Goal: Information Seeking & Learning: Learn about a topic

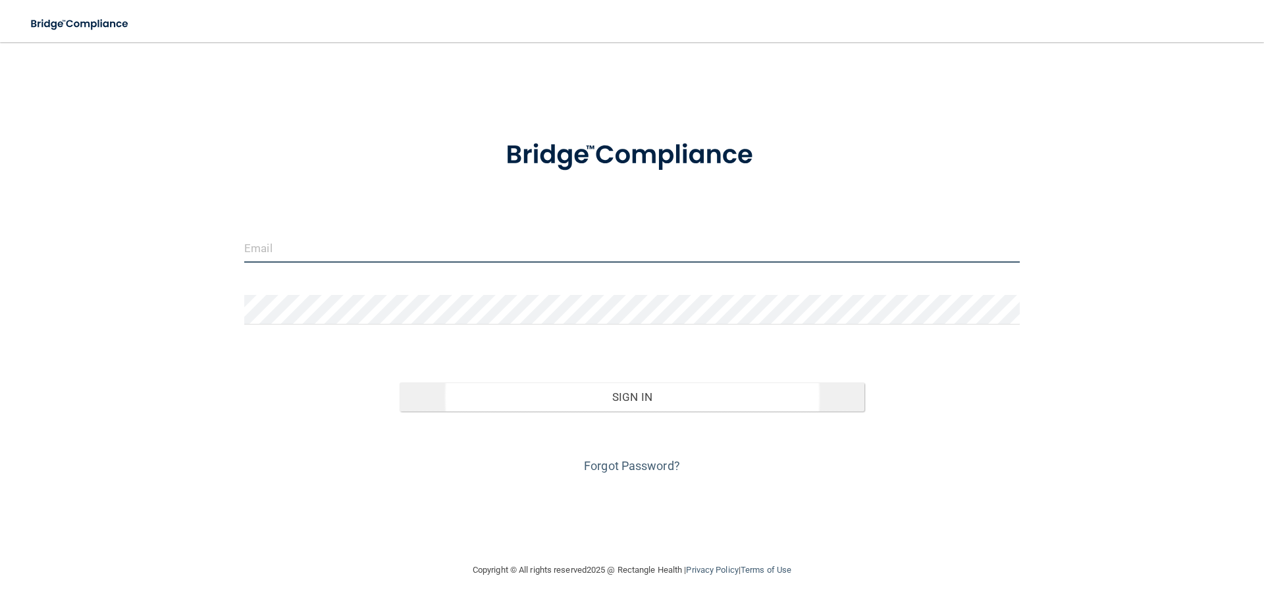
type input "[EMAIL_ADDRESS][DOMAIN_NAME]"
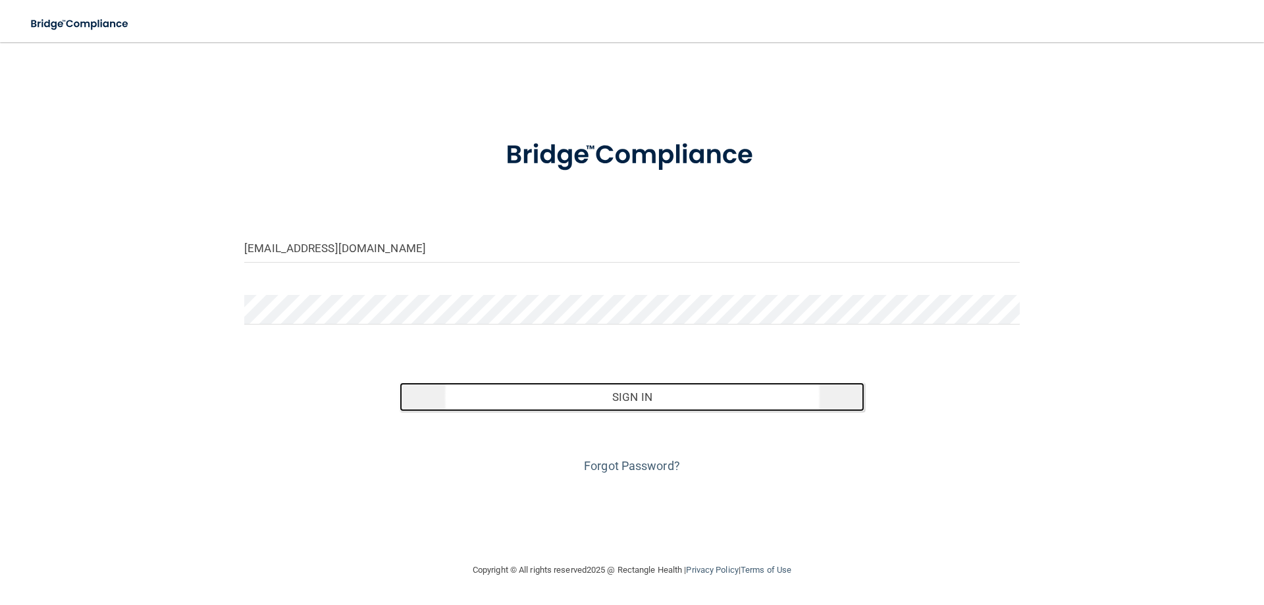
click at [510, 396] on button "Sign In" at bounding box center [633, 397] width 466 height 29
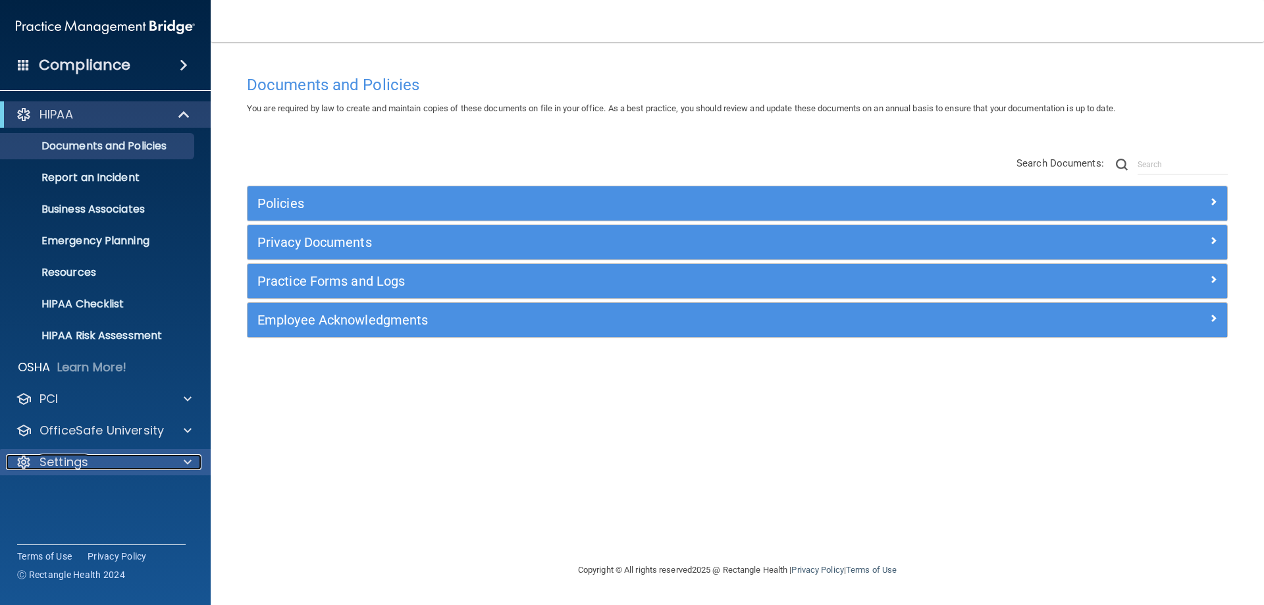
click at [123, 455] on div "Settings" at bounding box center [87, 462] width 163 height 16
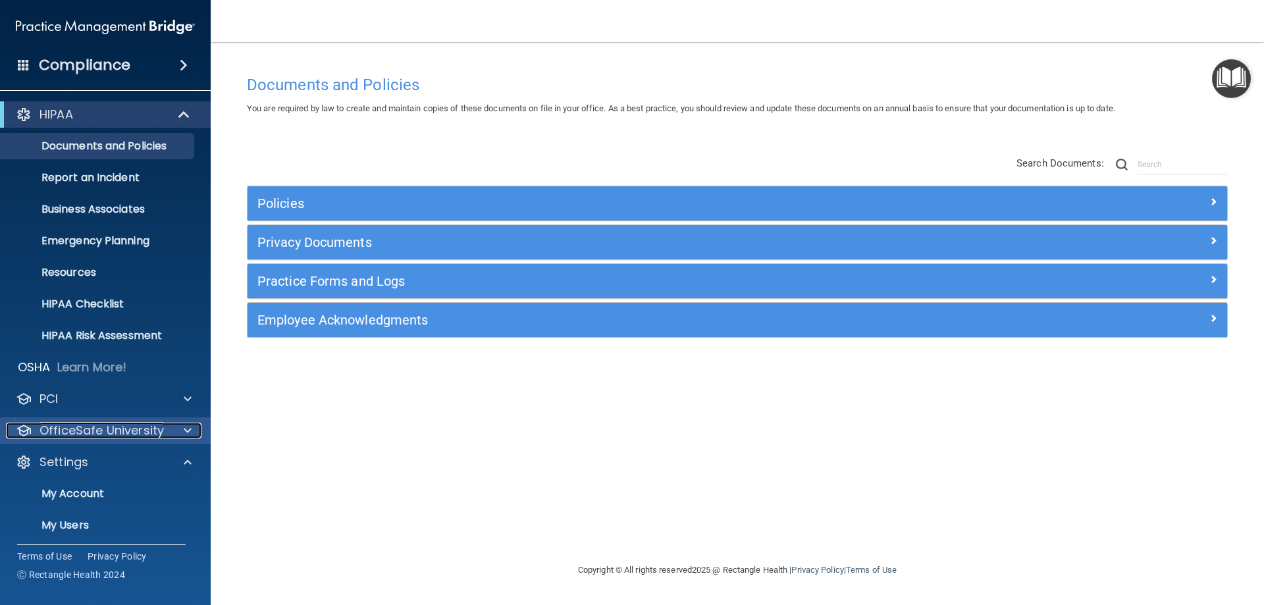
click at [188, 432] on span at bounding box center [188, 431] width 8 height 16
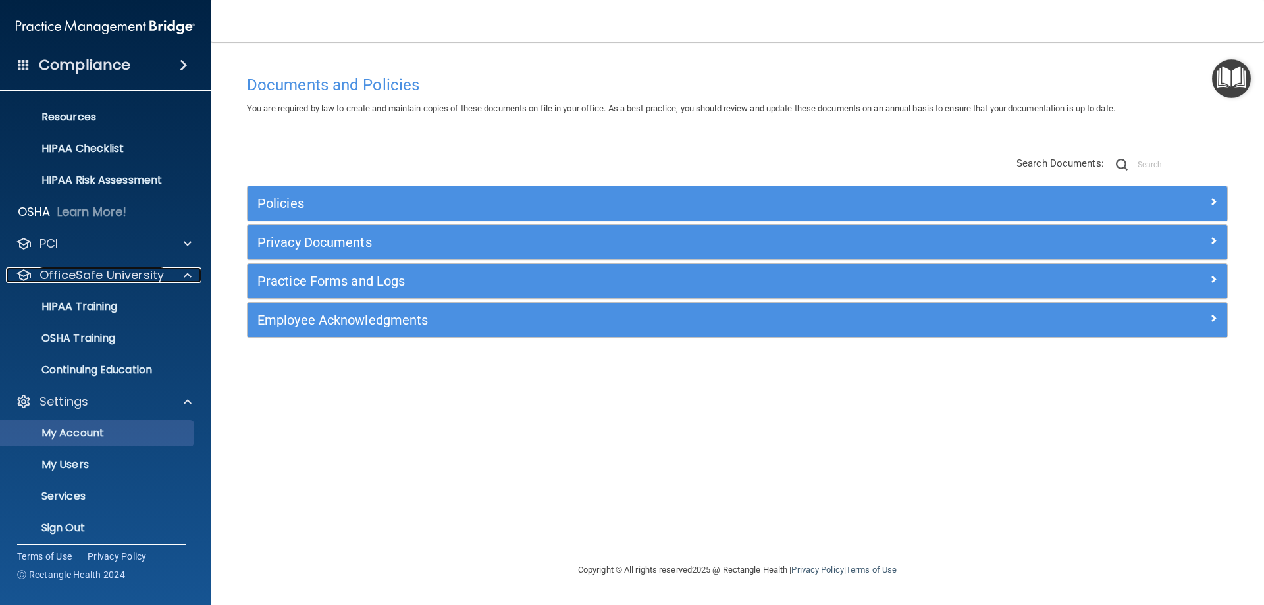
scroll to position [163, 0]
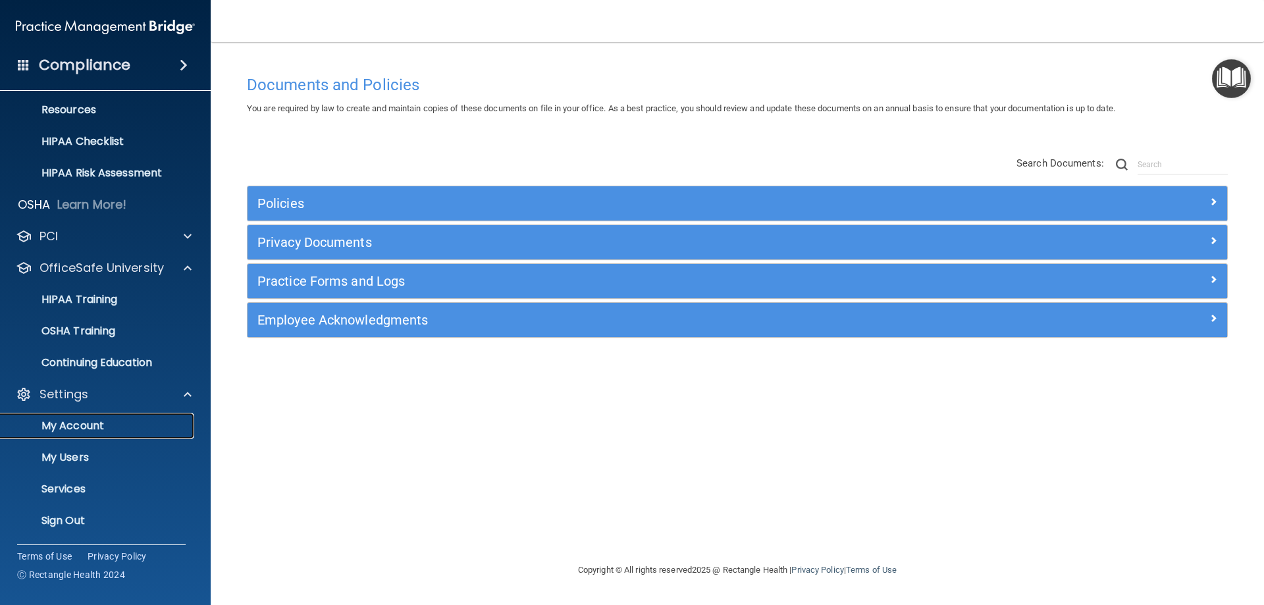
click at [149, 430] on p "My Account" at bounding box center [99, 425] width 180 height 13
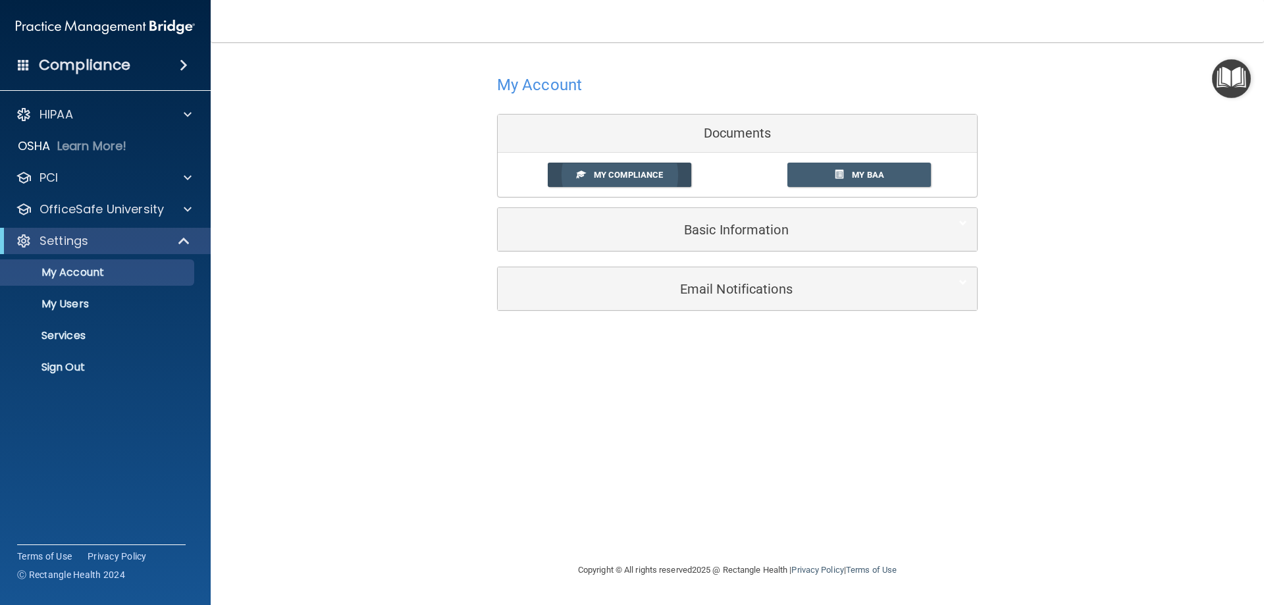
click at [644, 176] on span "My Compliance" at bounding box center [628, 175] width 69 height 10
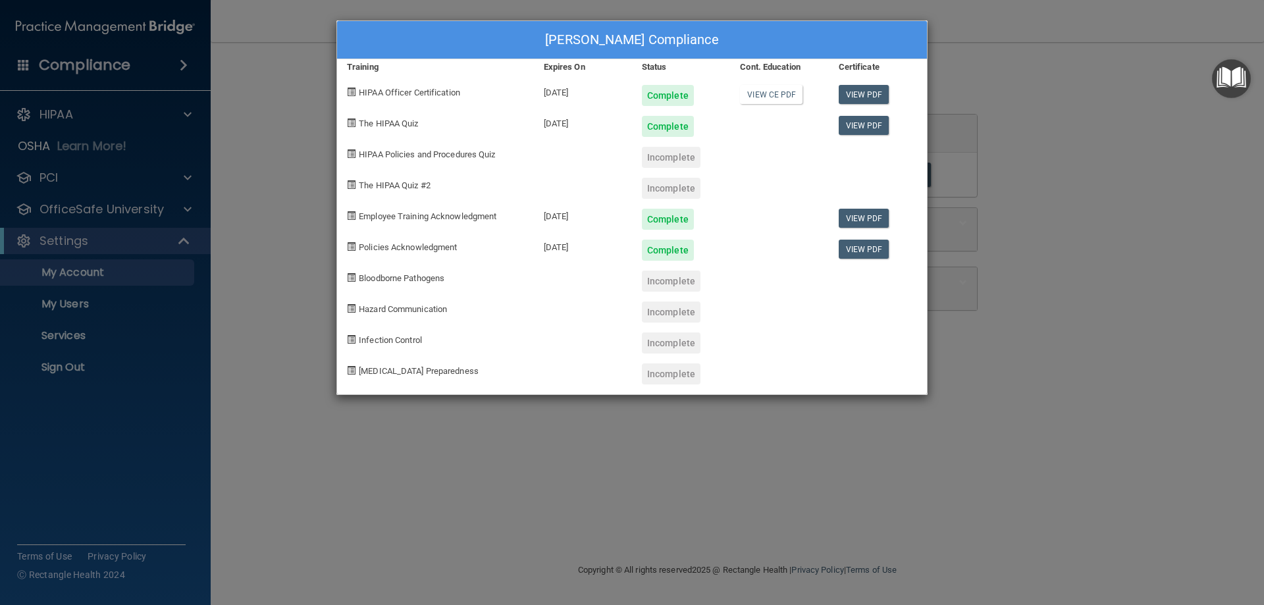
click at [1069, 244] on div "[PERSON_NAME] Compliance Training Expires On Status Cont. Education Certificate…" at bounding box center [632, 302] width 1264 height 605
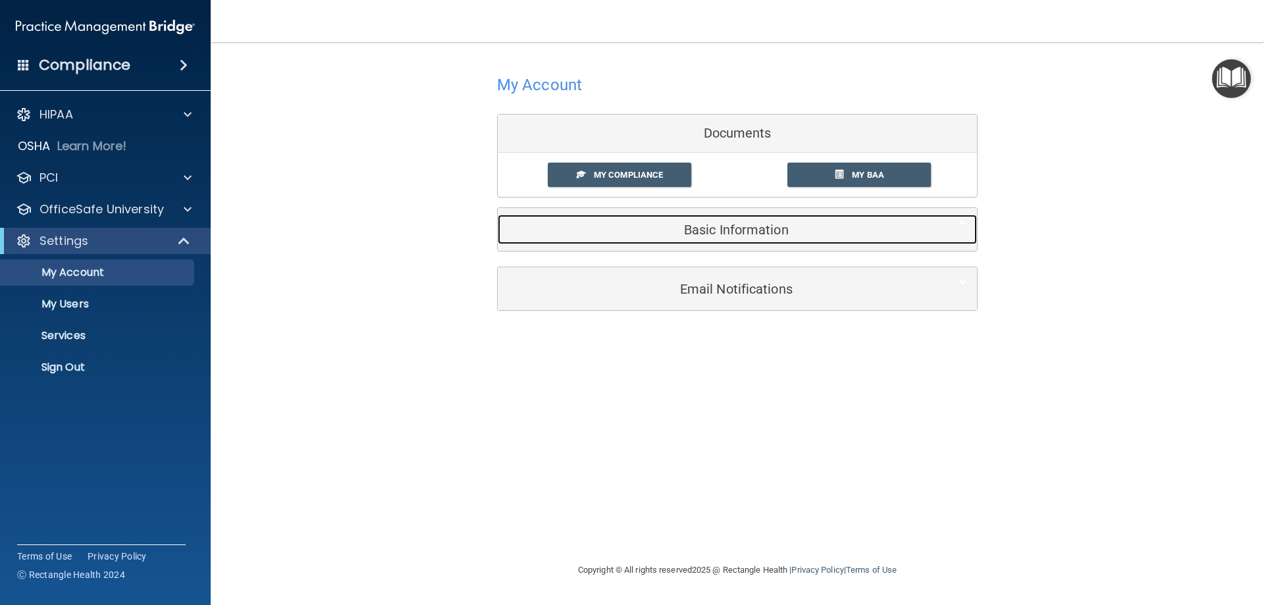
click at [797, 241] on div "Basic Information" at bounding box center [717, 230] width 439 height 30
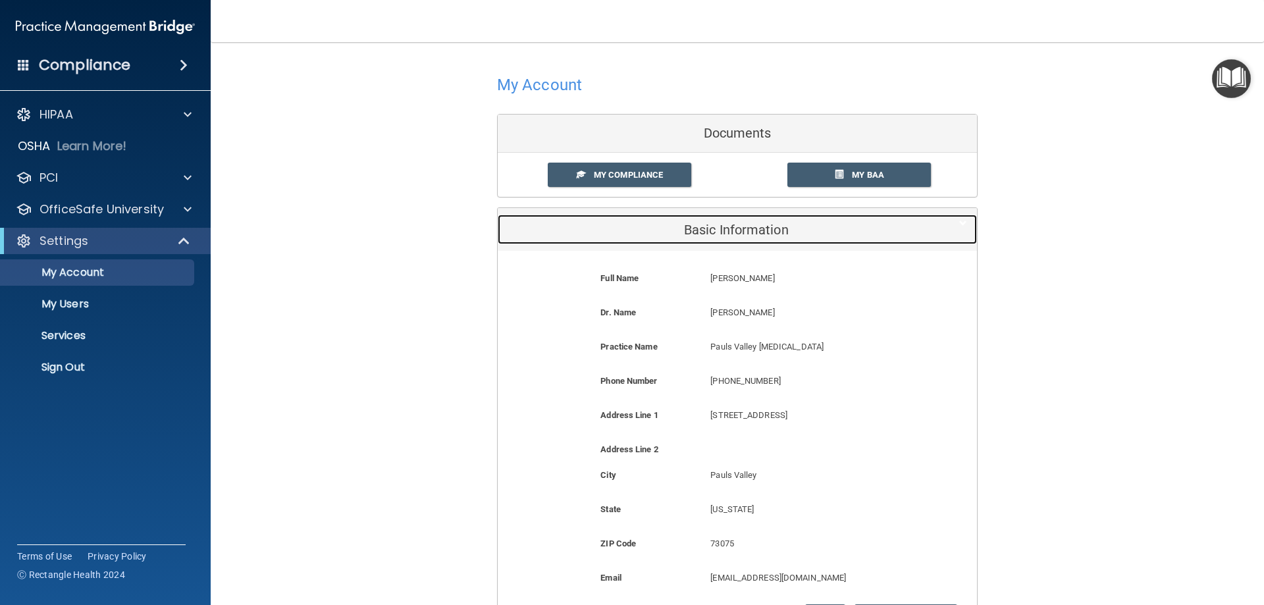
click at [797, 241] on div "Basic Information" at bounding box center [717, 230] width 439 height 30
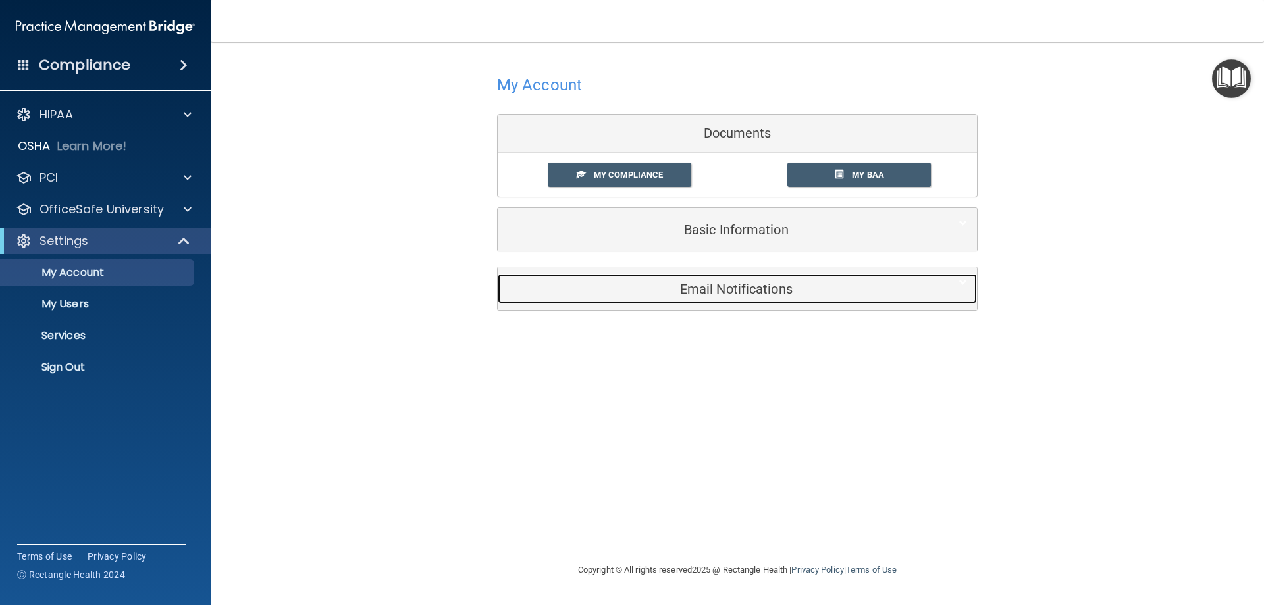
click at [761, 300] on div "Email Notifications" at bounding box center [717, 289] width 439 height 30
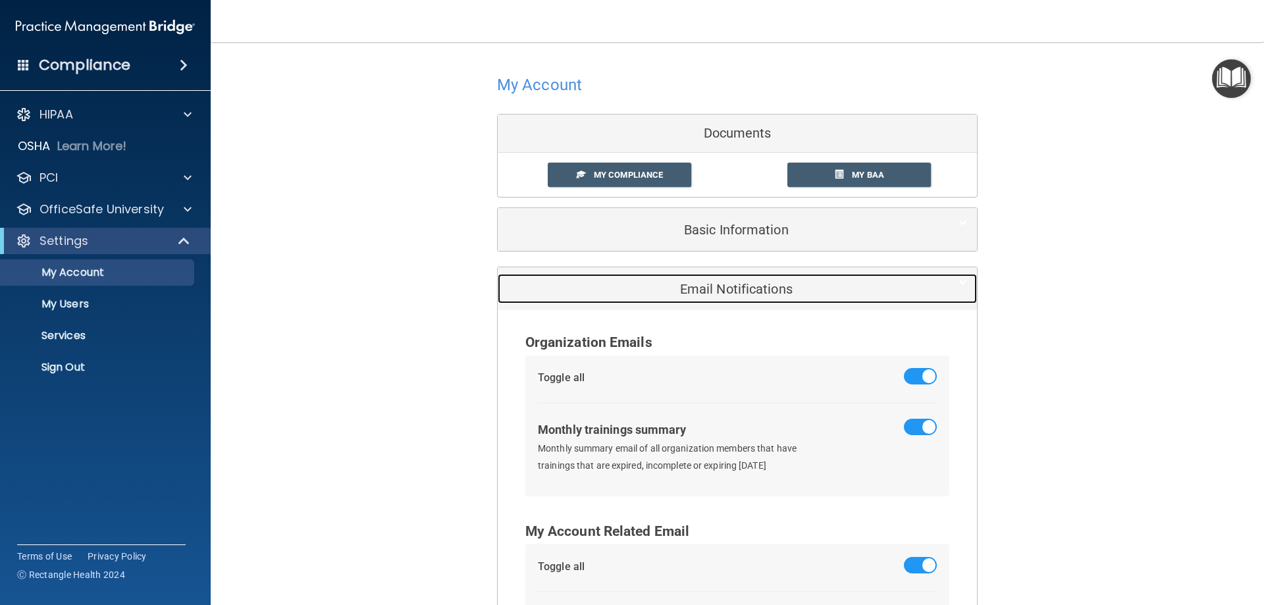
click at [774, 292] on h5 "Email Notifications" at bounding box center [717, 289] width 419 height 14
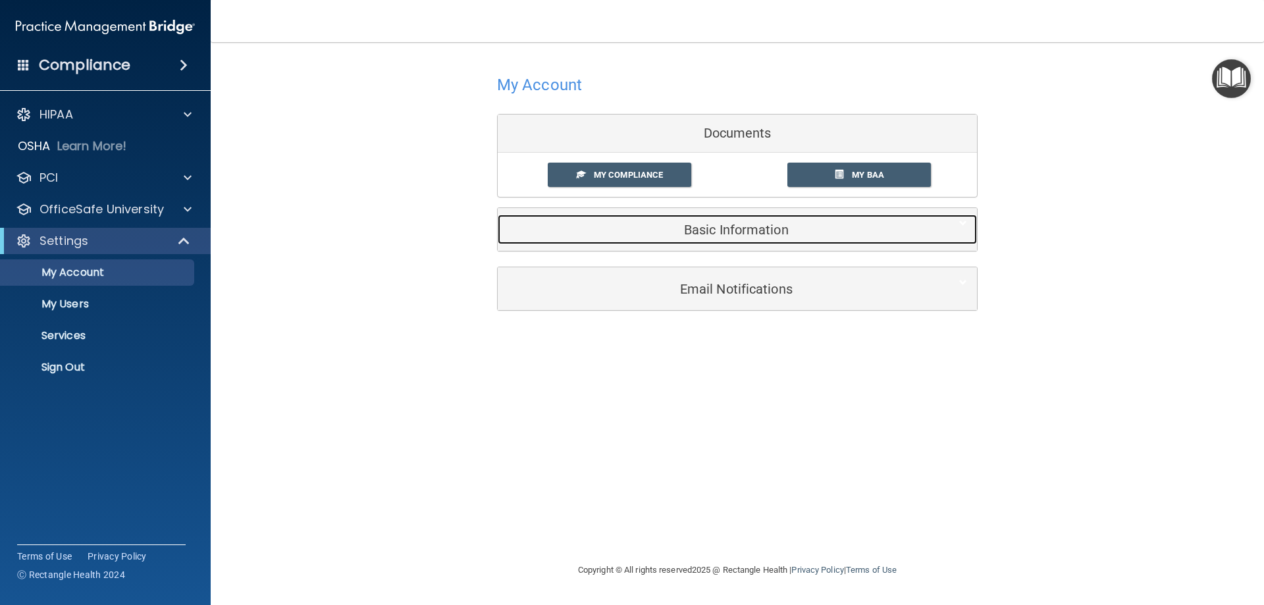
click at [720, 228] on h5 "Basic Information" at bounding box center [717, 230] width 419 height 14
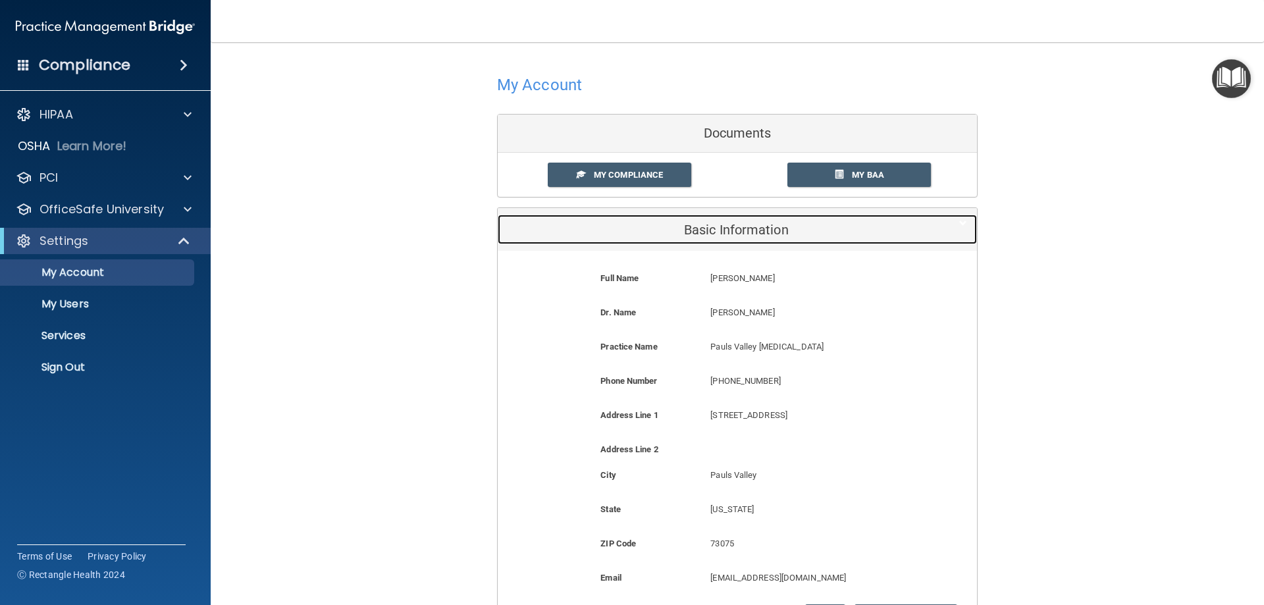
click at [718, 228] on h5 "Basic Information" at bounding box center [717, 230] width 419 height 14
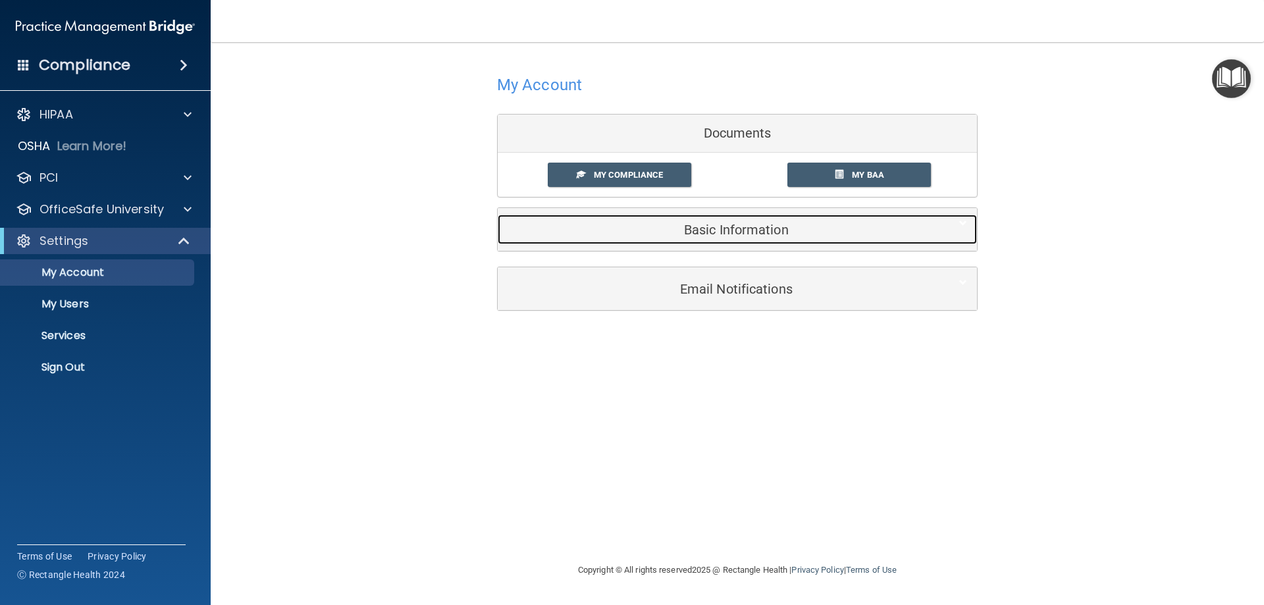
click at [690, 244] on div "Basic Information" at bounding box center [717, 230] width 439 height 30
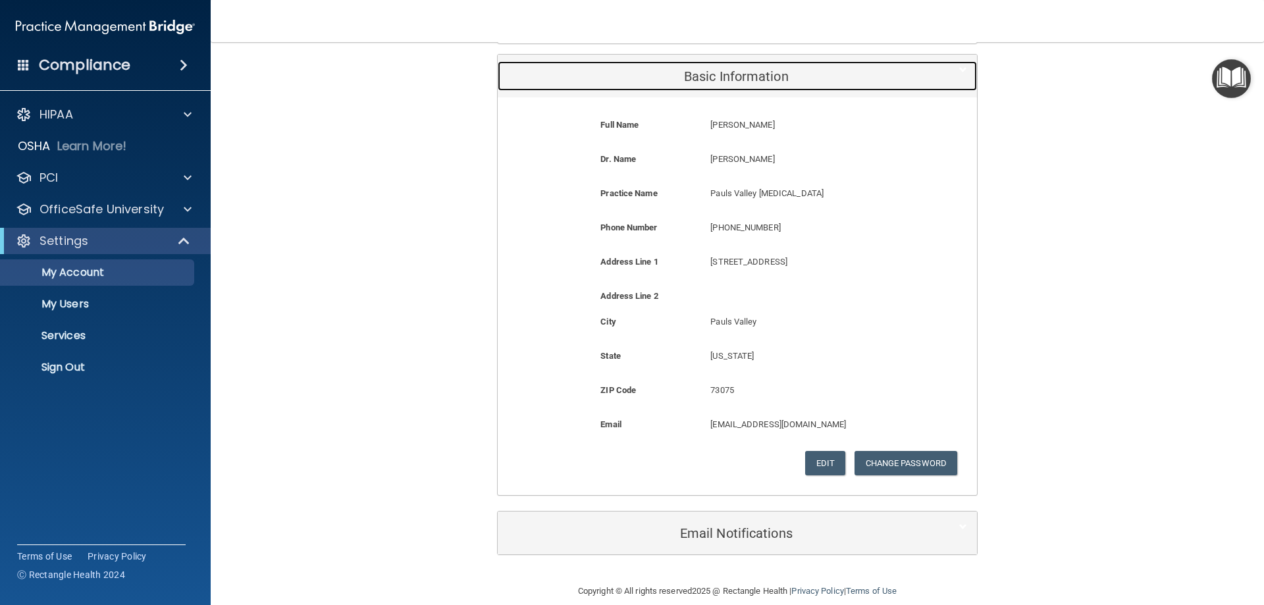
scroll to position [171, 0]
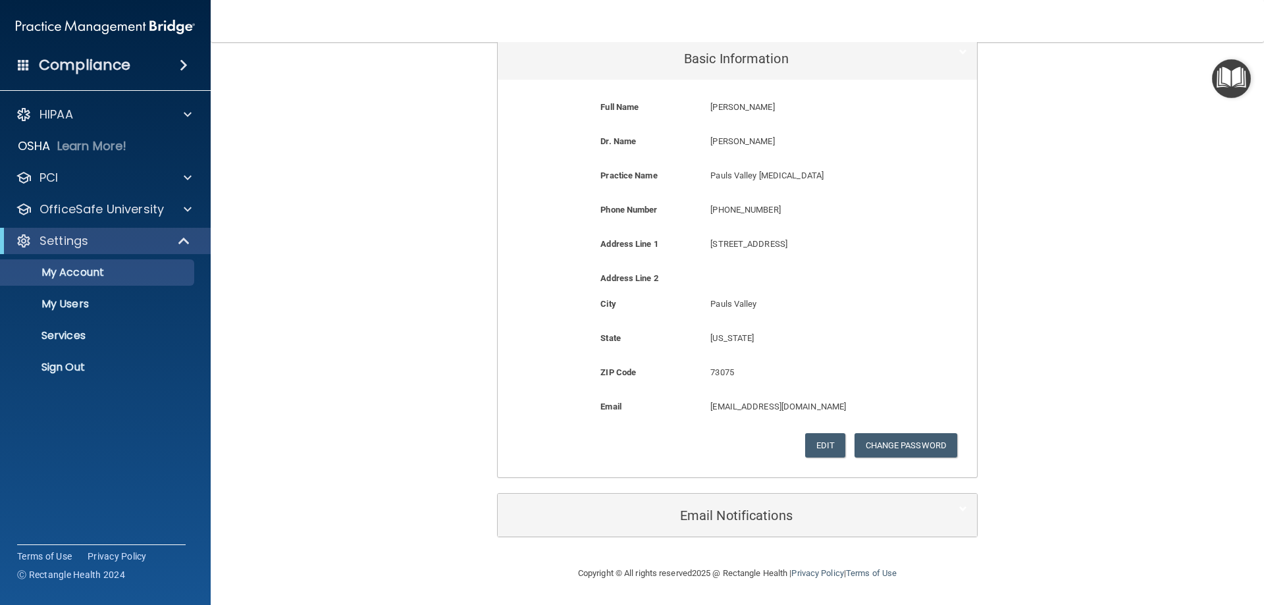
click at [820, 531] on div "Email Notifications" at bounding box center [737, 515] width 479 height 43
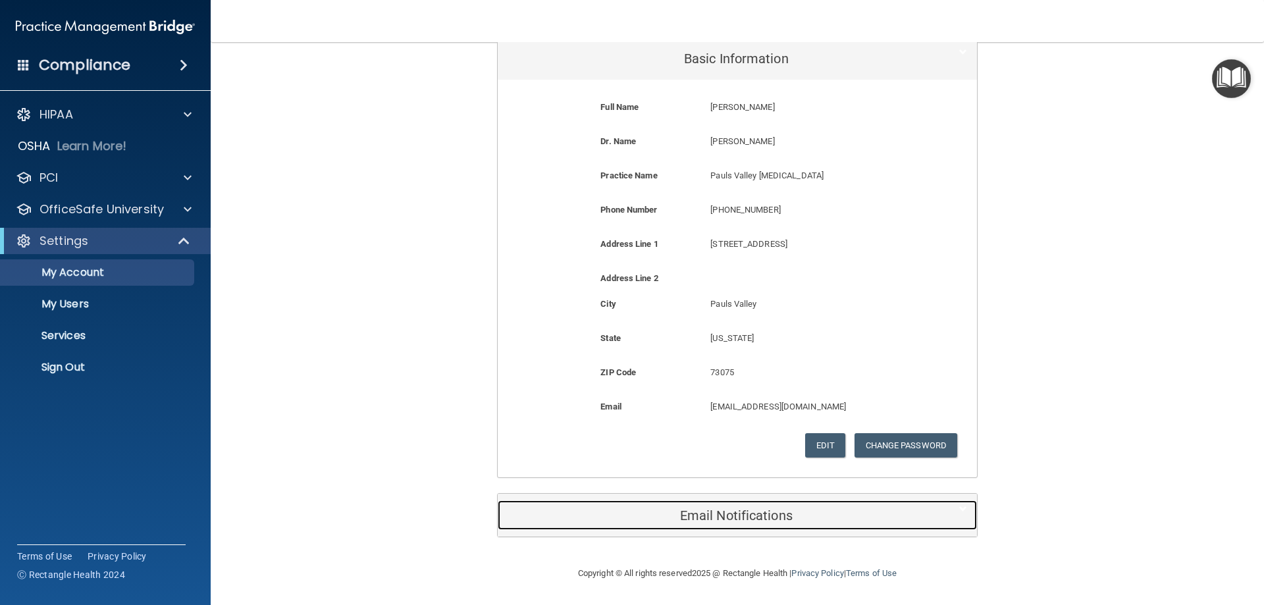
click at [734, 508] on h5 "Email Notifications" at bounding box center [717, 515] width 419 height 14
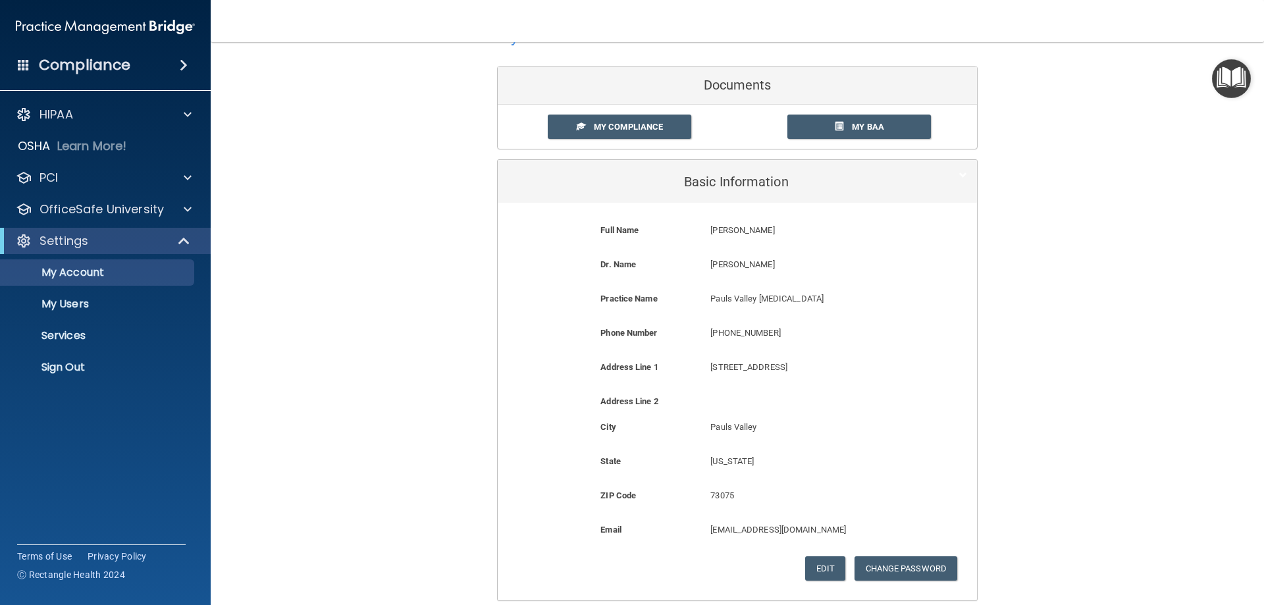
scroll to position [0, 0]
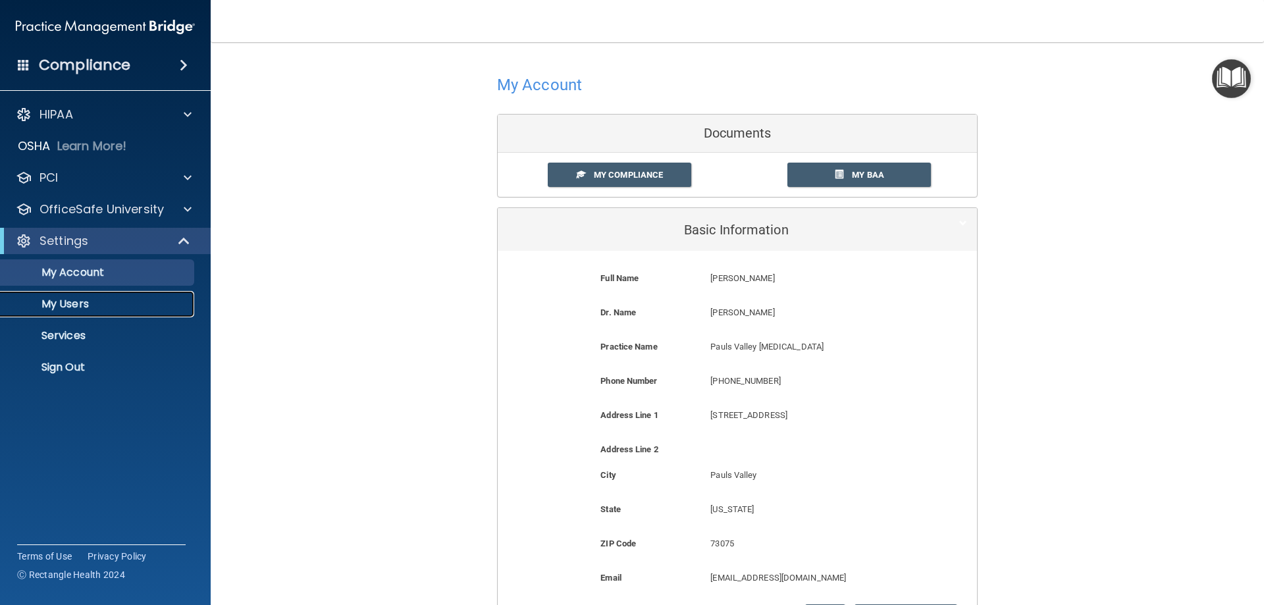
click at [117, 298] on p "My Users" at bounding box center [99, 304] width 180 height 13
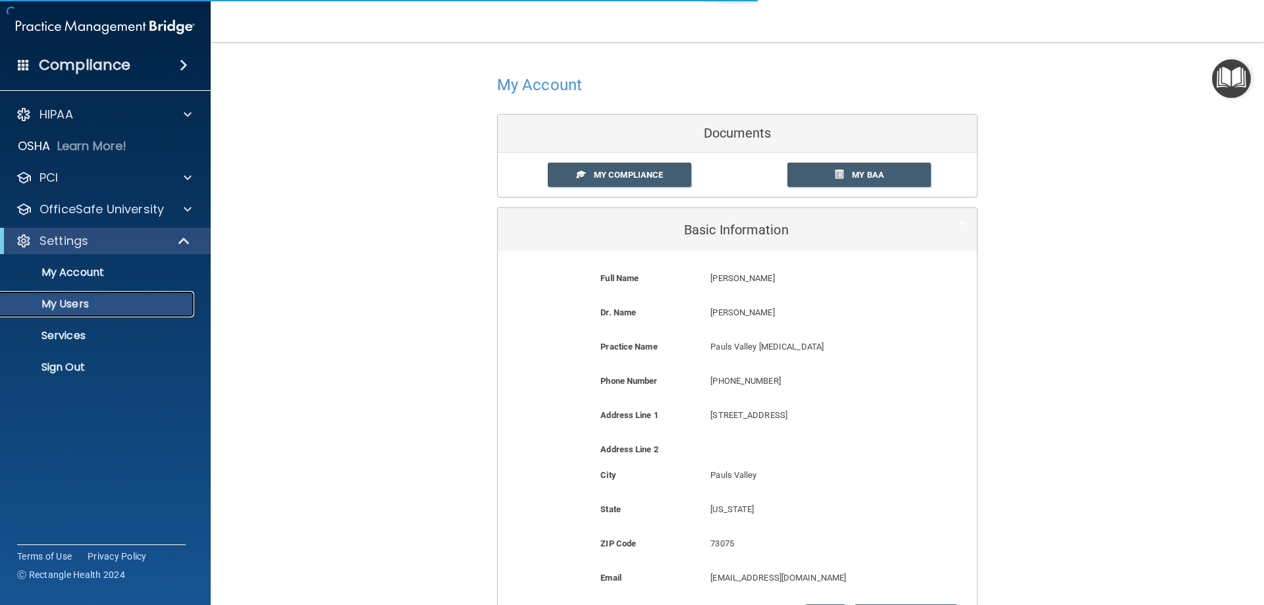
select select "20"
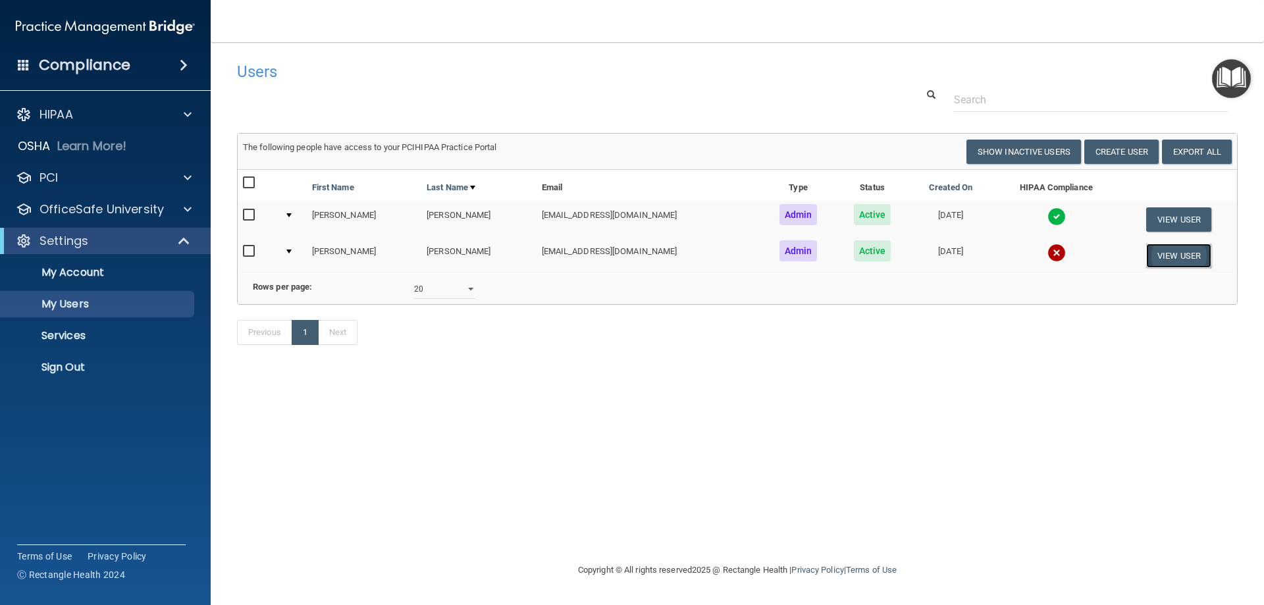
click at [1154, 253] on button "View User" at bounding box center [1178, 256] width 65 height 24
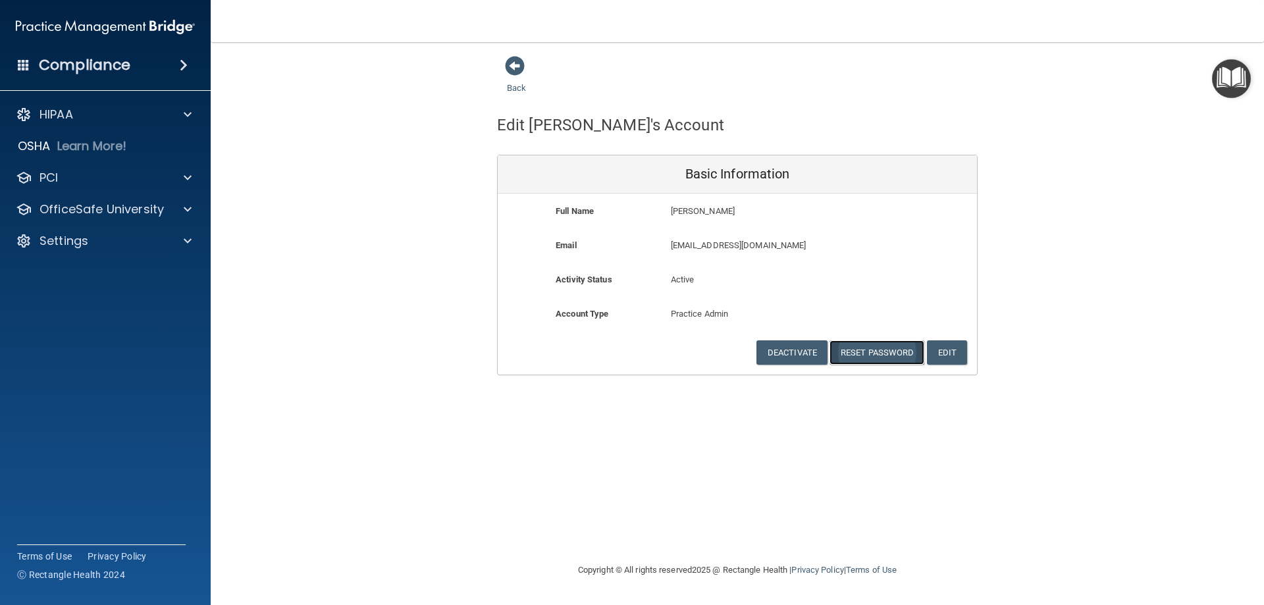
click at [864, 358] on button "Reset Password" at bounding box center [877, 352] width 95 height 24
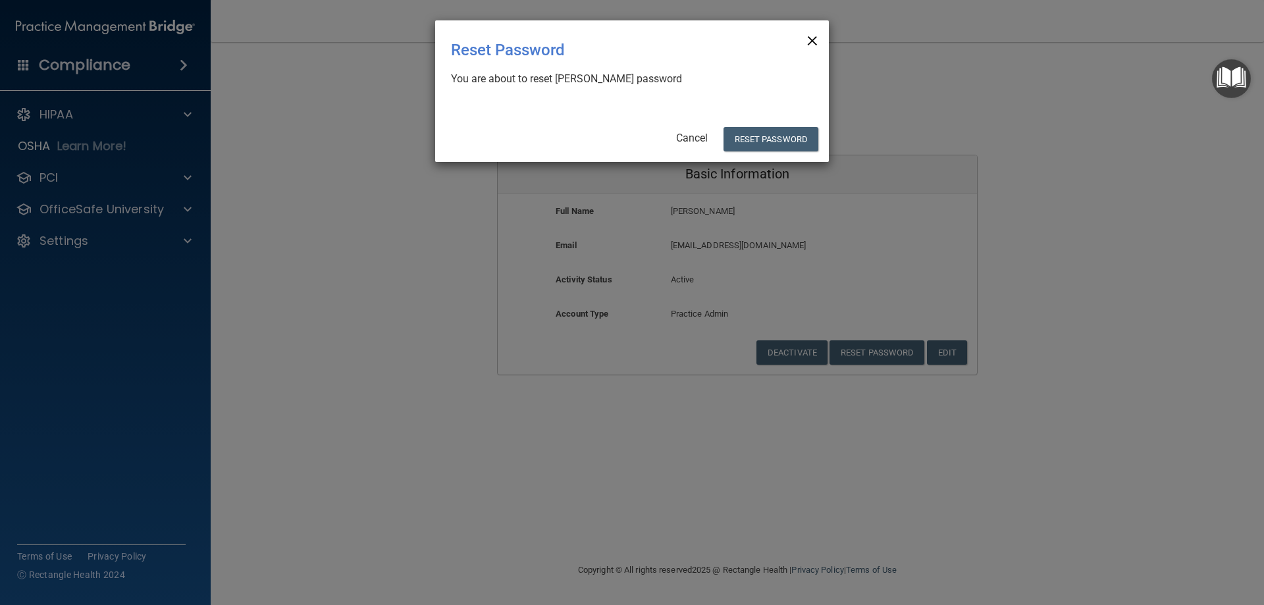
click at [814, 29] on span "×" at bounding box center [813, 39] width 12 height 26
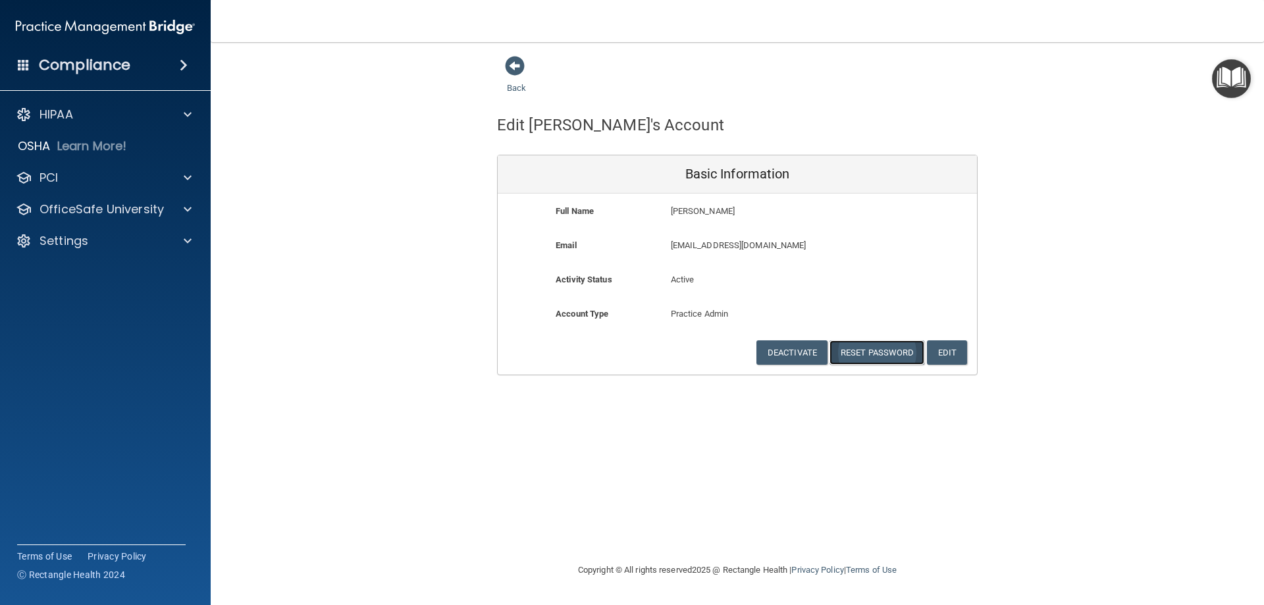
click at [862, 355] on button "Reset Password" at bounding box center [877, 352] width 95 height 24
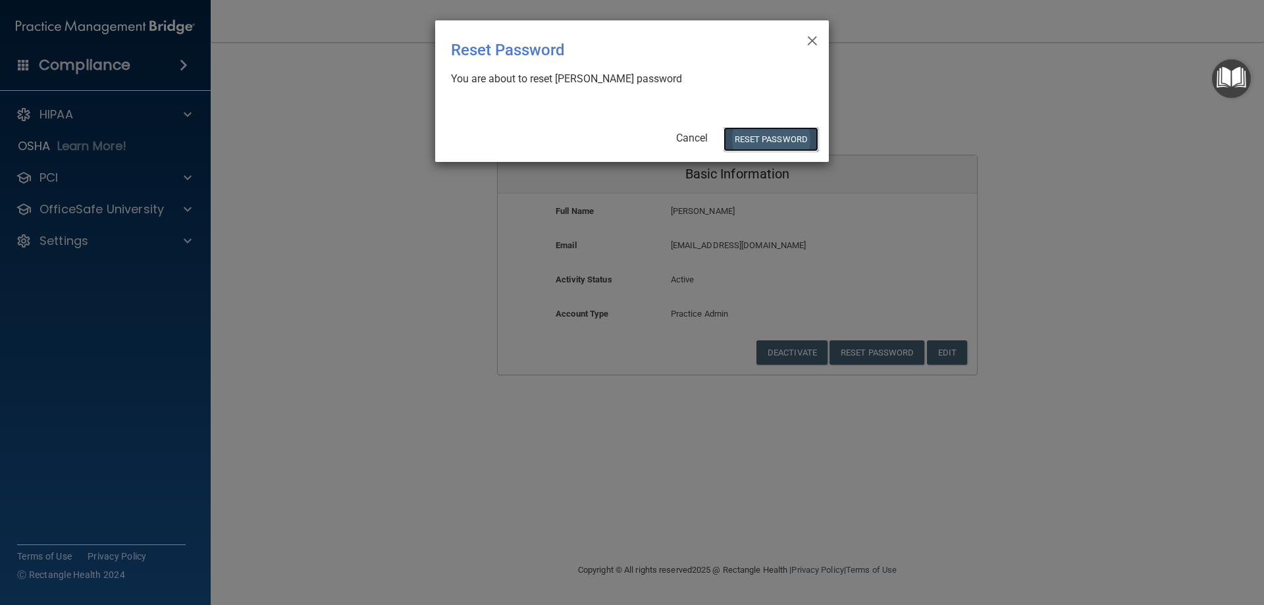
click at [767, 132] on button "Reset Password" at bounding box center [771, 139] width 95 height 24
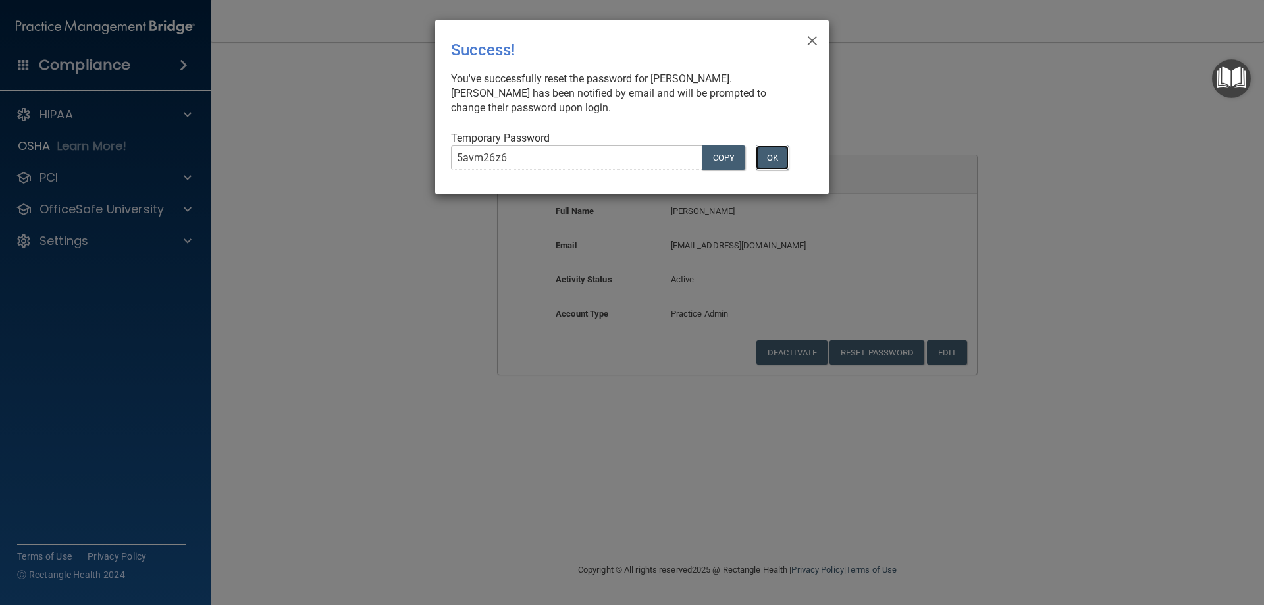
click at [779, 149] on button "OK" at bounding box center [772, 158] width 33 height 24
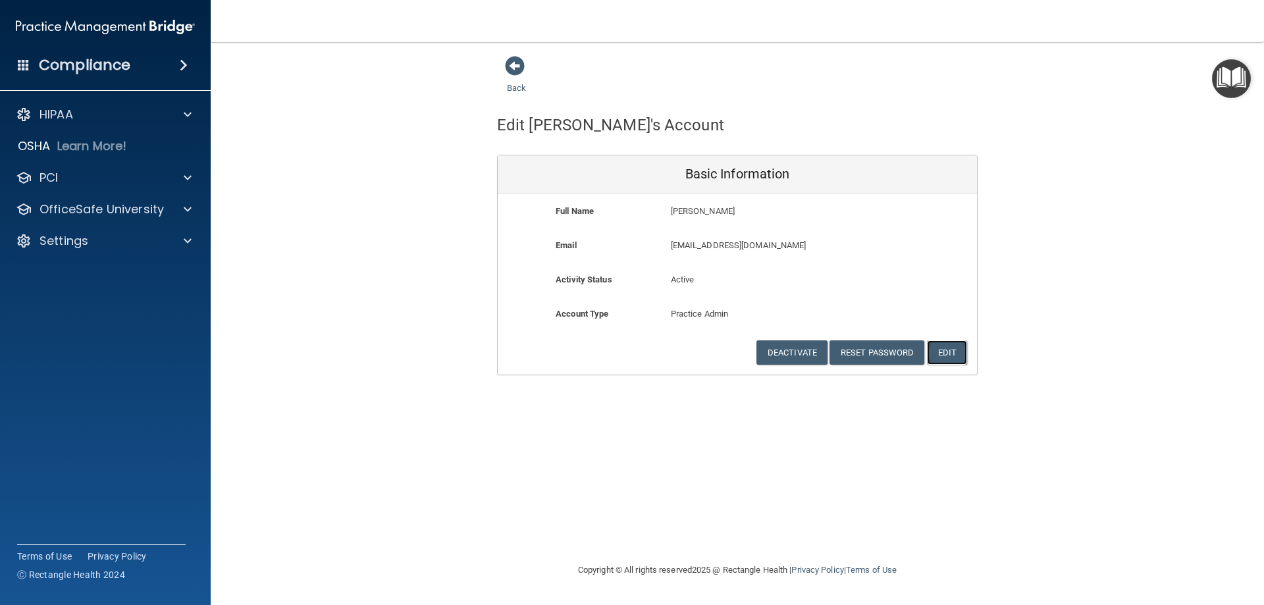
click at [956, 351] on button "Edit" at bounding box center [947, 352] width 40 height 24
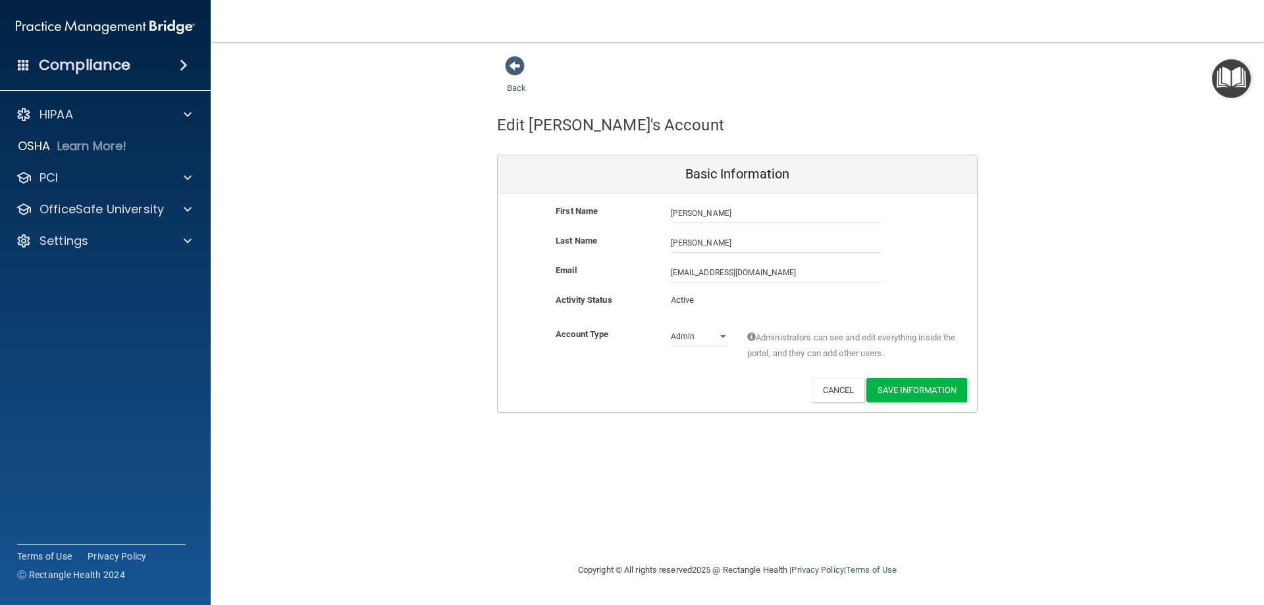
click at [728, 338] on div "Admin Member" at bounding box center [699, 337] width 76 height 20
click at [721, 339] on select "Admin Member" at bounding box center [699, 337] width 57 height 20
click at [722, 338] on select "Admin Member" at bounding box center [699, 337] width 57 height 20
click at [893, 390] on button "Save Information" at bounding box center [917, 390] width 101 height 24
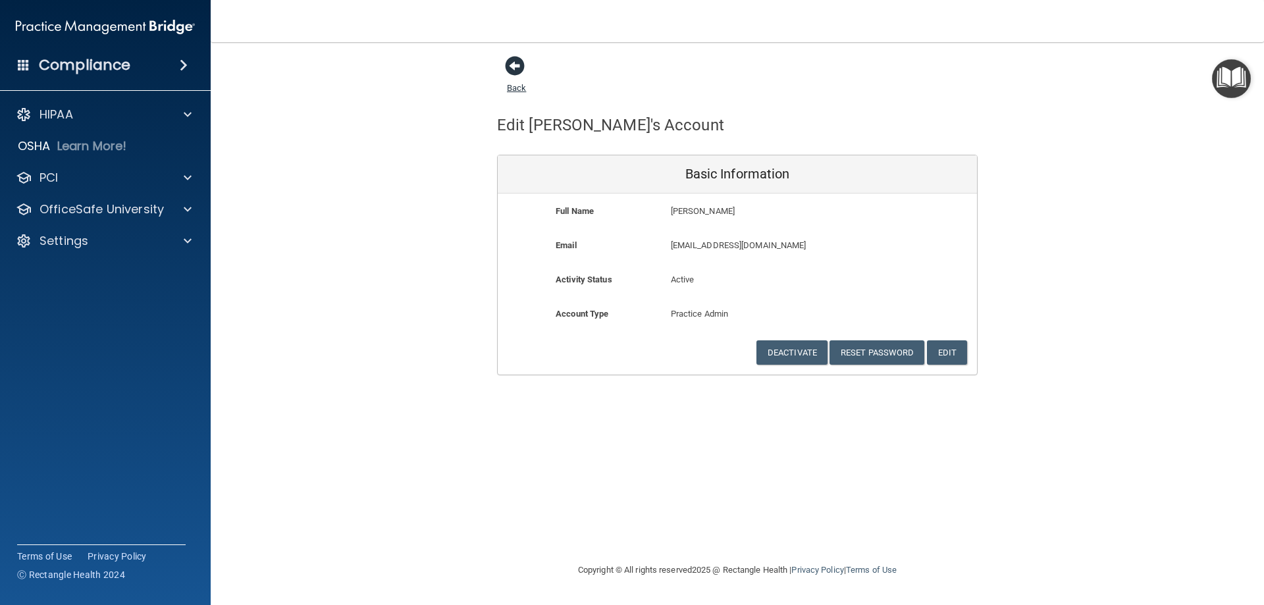
click at [522, 69] on span at bounding box center [515, 66] width 20 height 20
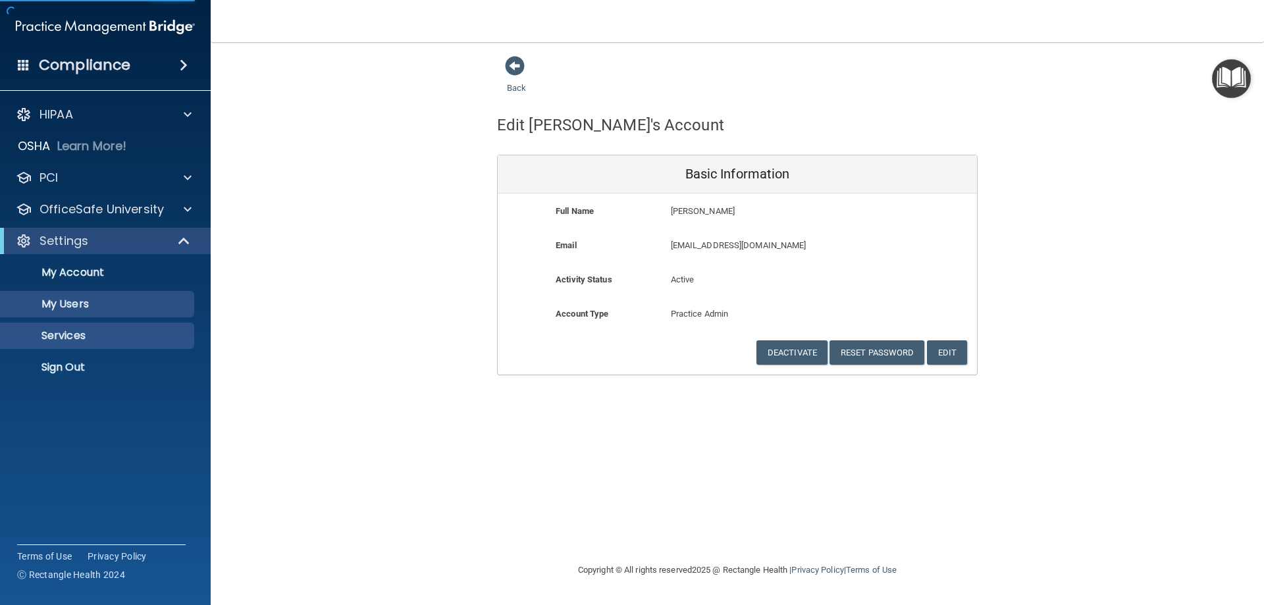
select select "20"
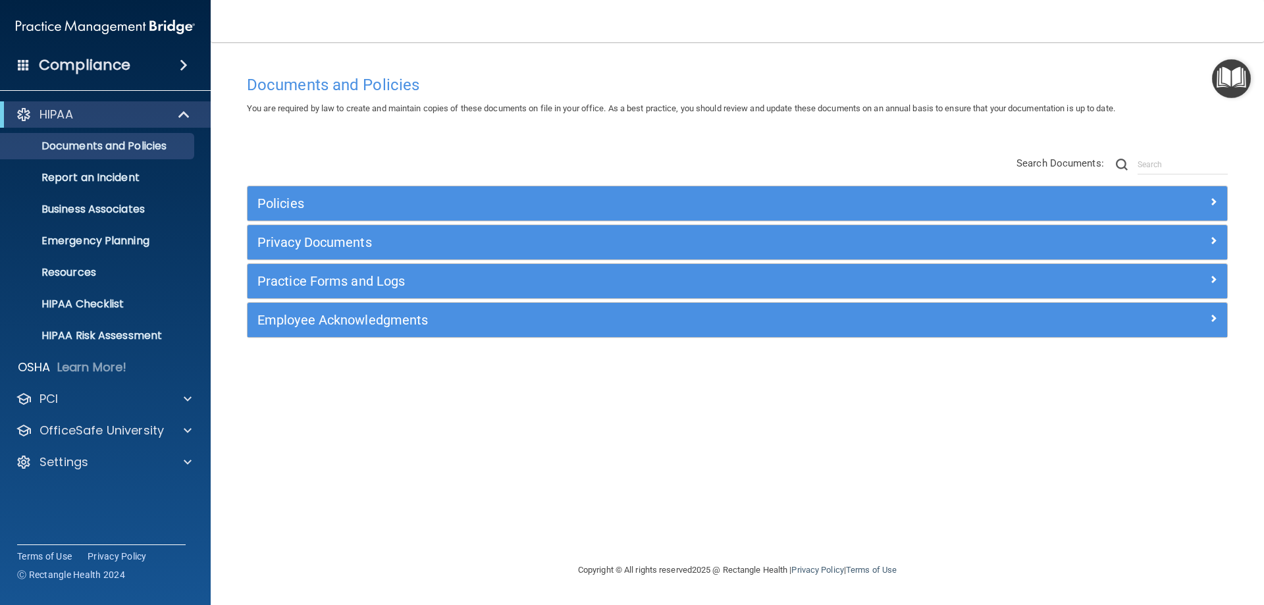
click at [113, 67] on h4 "Compliance" at bounding box center [85, 65] width 92 height 18
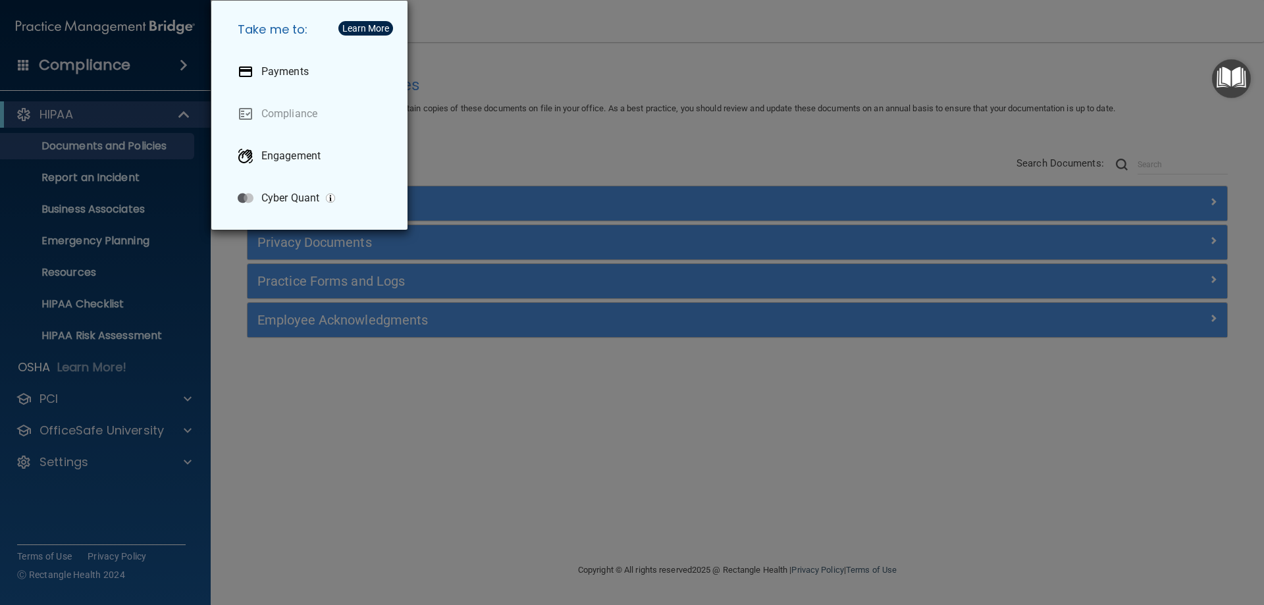
click at [296, 373] on div "Take me to: Payments Compliance Engagement Cyber Quant" at bounding box center [632, 302] width 1264 height 605
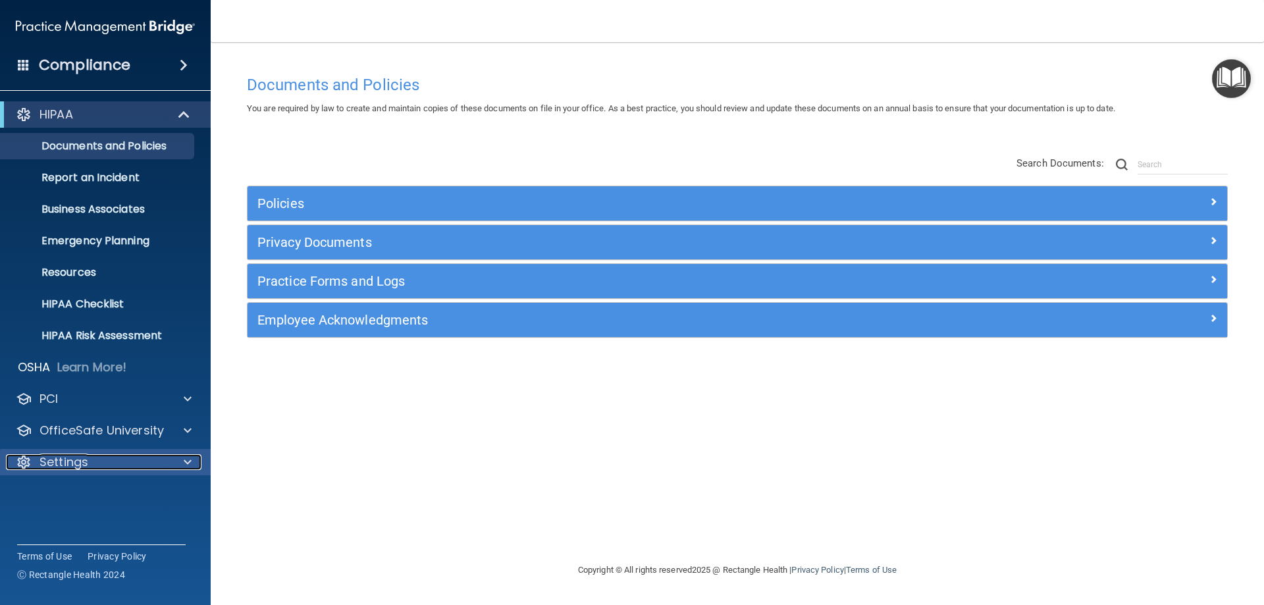
click at [107, 464] on div "Settings" at bounding box center [87, 462] width 163 height 16
click at [80, 493] on p "My Account" at bounding box center [99, 493] width 180 height 13
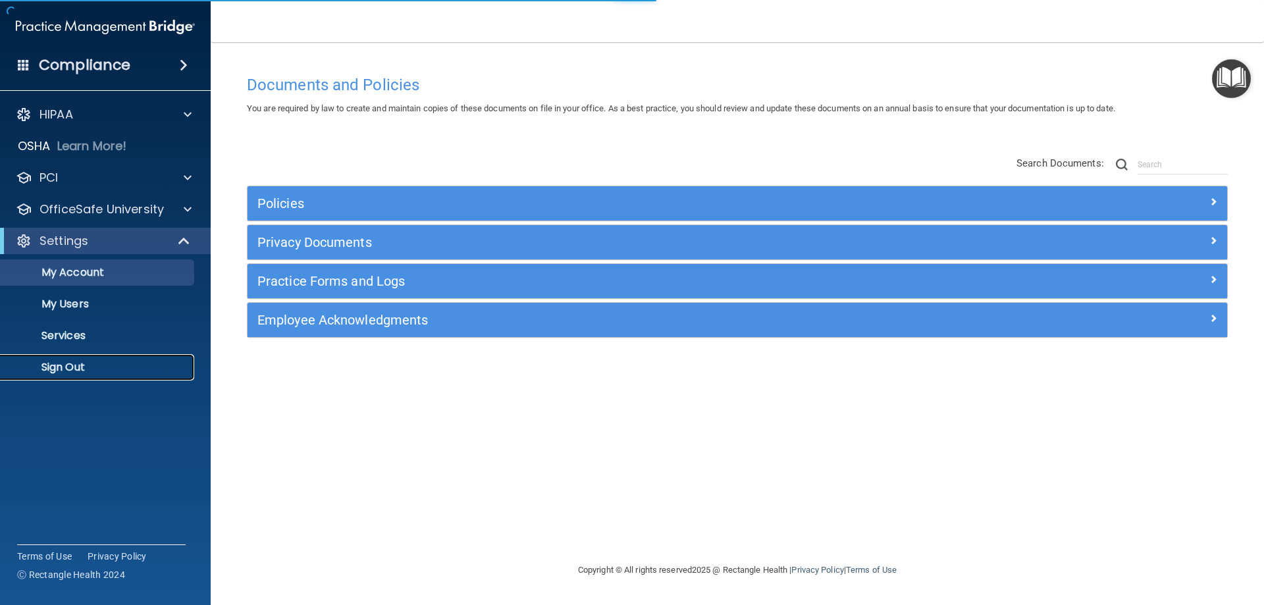
click at [82, 369] on p "Sign Out" at bounding box center [99, 367] width 180 height 13
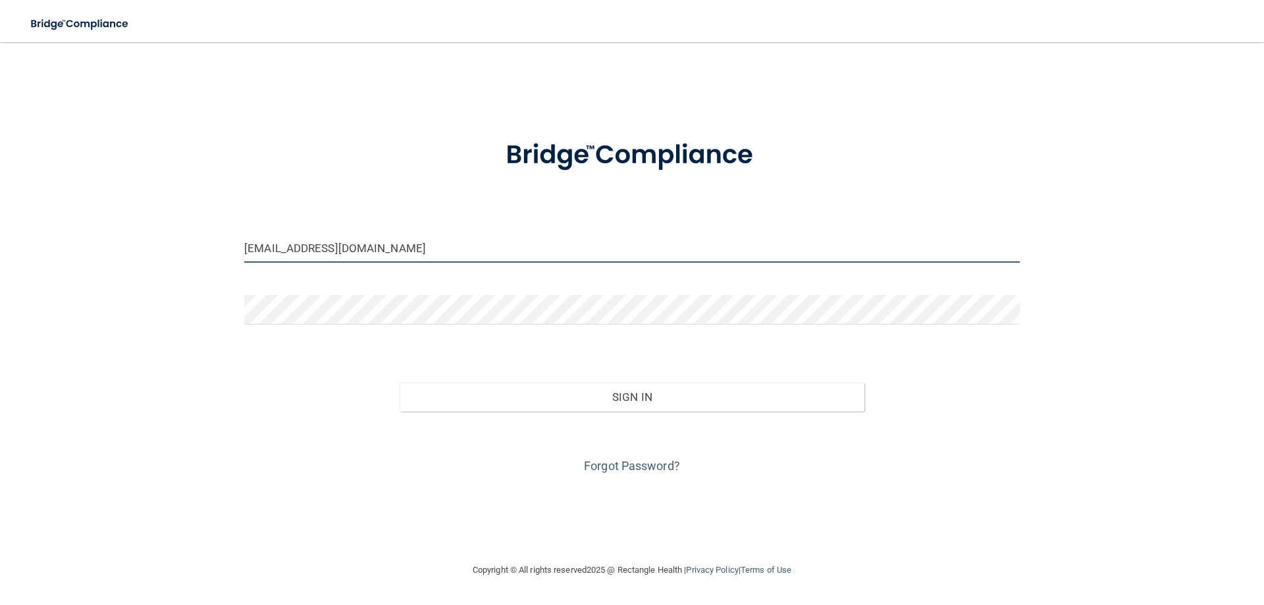
click at [494, 246] on input "[EMAIL_ADDRESS][DOMAIN_NAME]" at bounding box center [632, 248] width 776 height 30
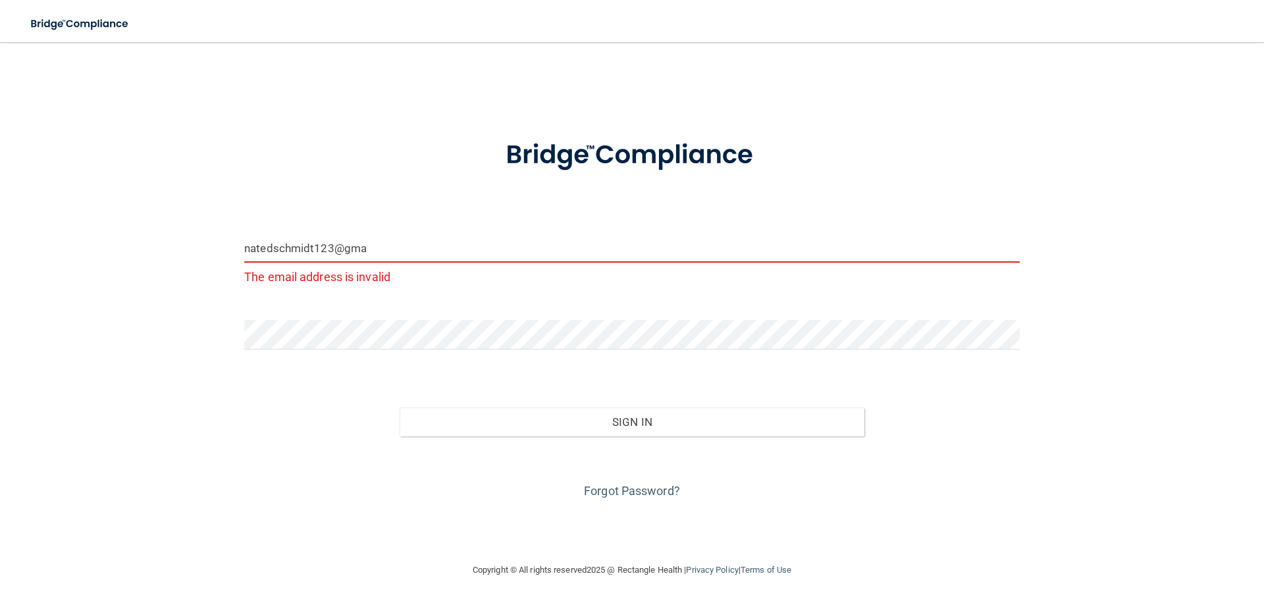
type input "[EMAIL_ADDRESS][DOMAIN_NAME]"
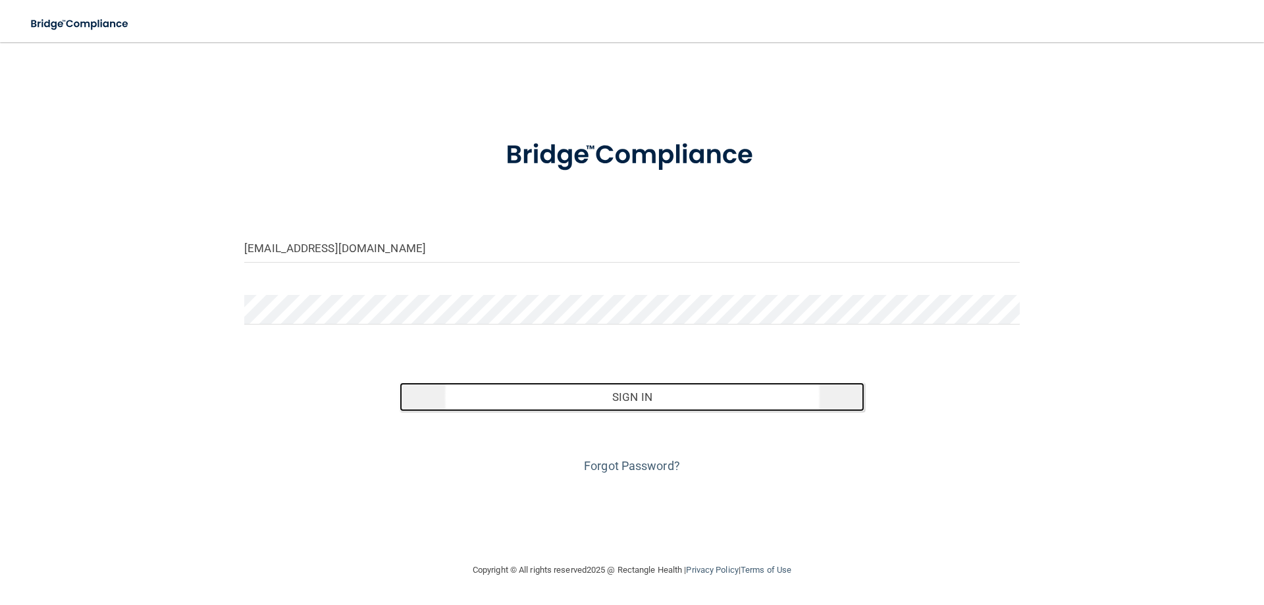
click at [740, 399] on button "Sign In" at bounding box center [633, 397] width 466 height 29
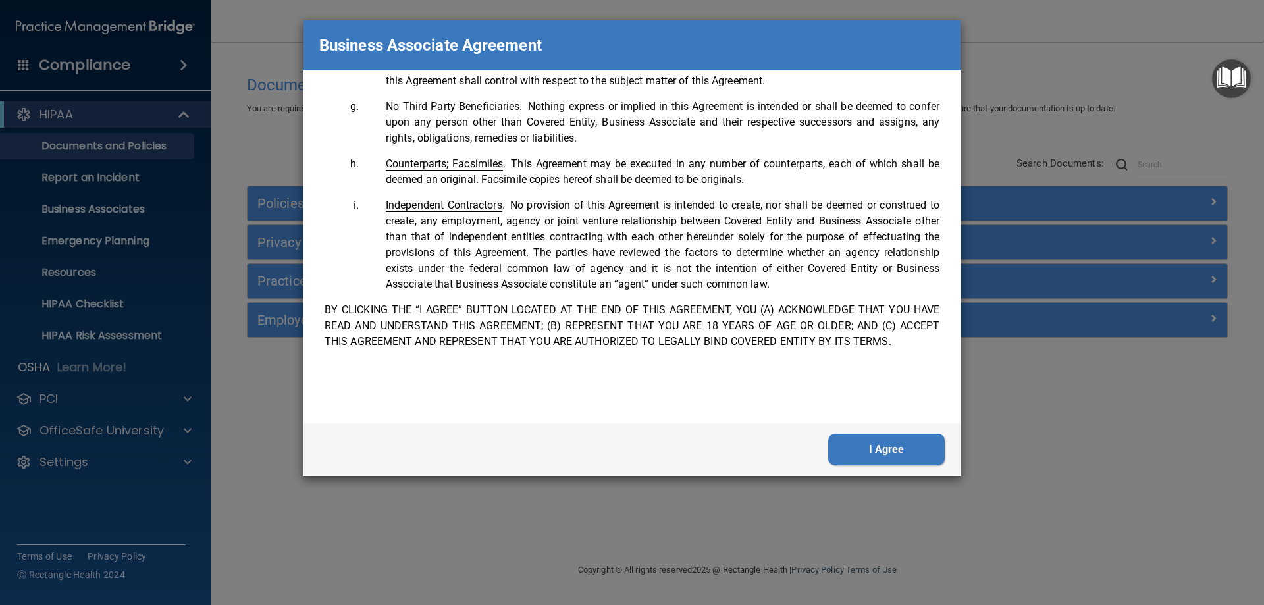
scroll to position [2685, 0]
click at [865, 453] on button "I Agree" at bounding box center [886, 450] width 117 height 32
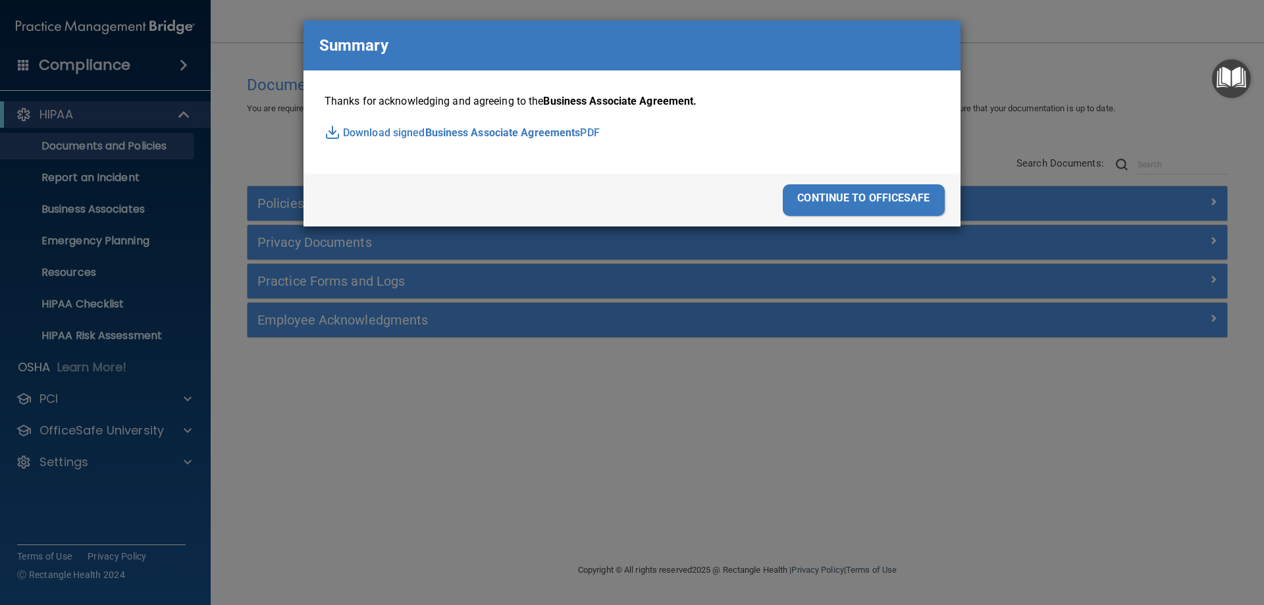
click at [909, 202] on div "continue to officesafe" at bounding box center [864, 200] width 162 height 32
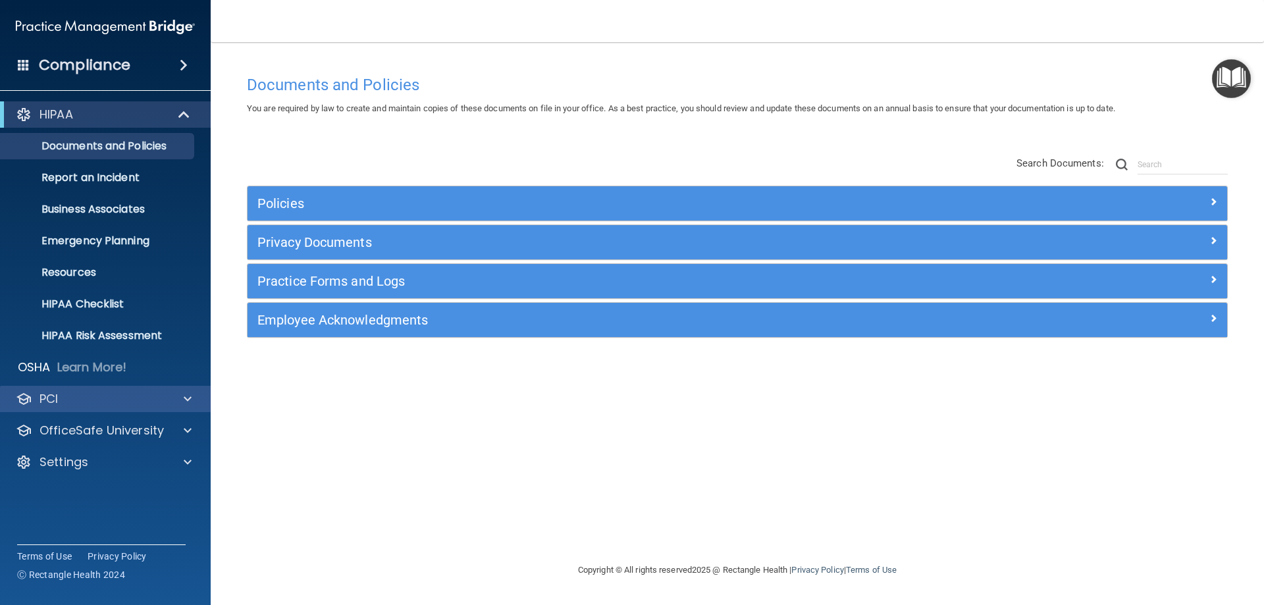
click at [85, 387] on div "PCI" at bounding box center [105, 399] width 211 height 26
click at [176, 400] on div at bounding box center [185, 399] width 33 height 16
click at [140, 438] on p "OfficeSafe University" at bounding box center [102, 431] width 124 height 16
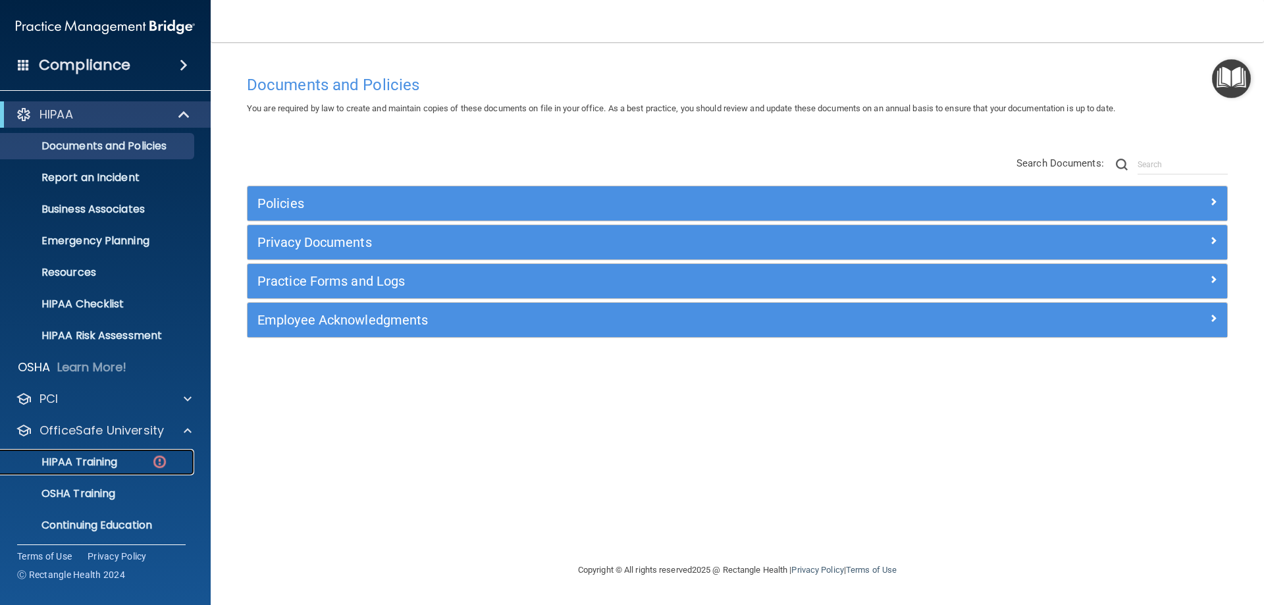
click at [122, 468] on div "HIPAA Training" at bounding box center [99, 462] width 180 height 13
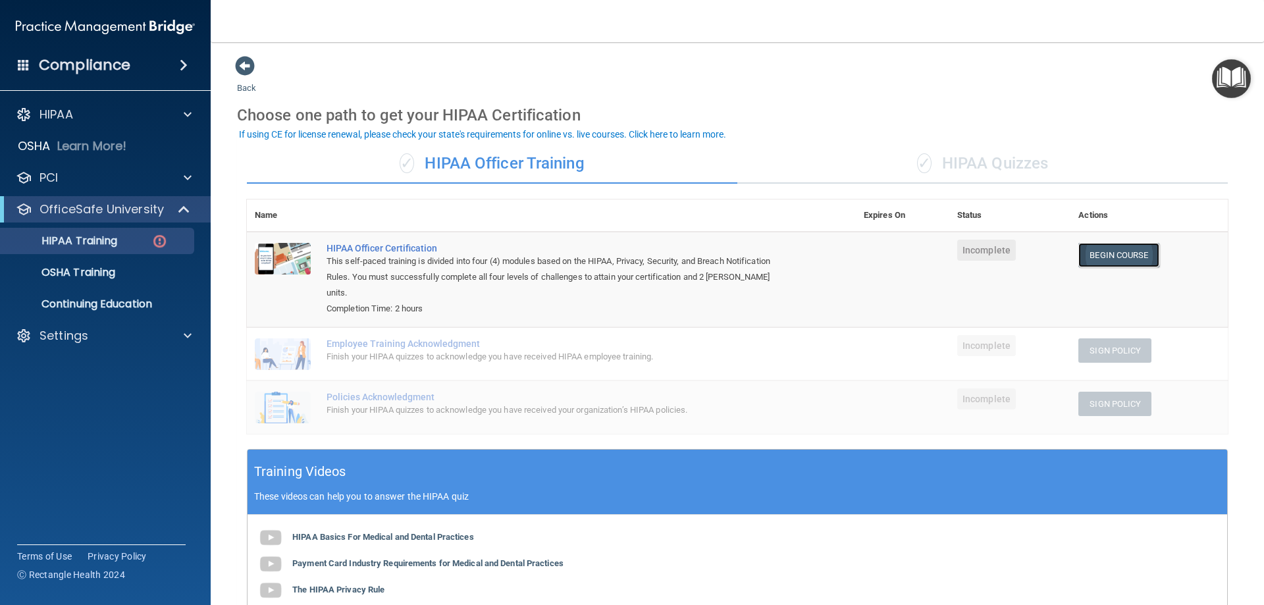
click at [1110, 257] on link "Begin Course" at bounding box center [1119, 255] width 80 height 24
